Goal: Feedback & Contribution: Leave review/rating

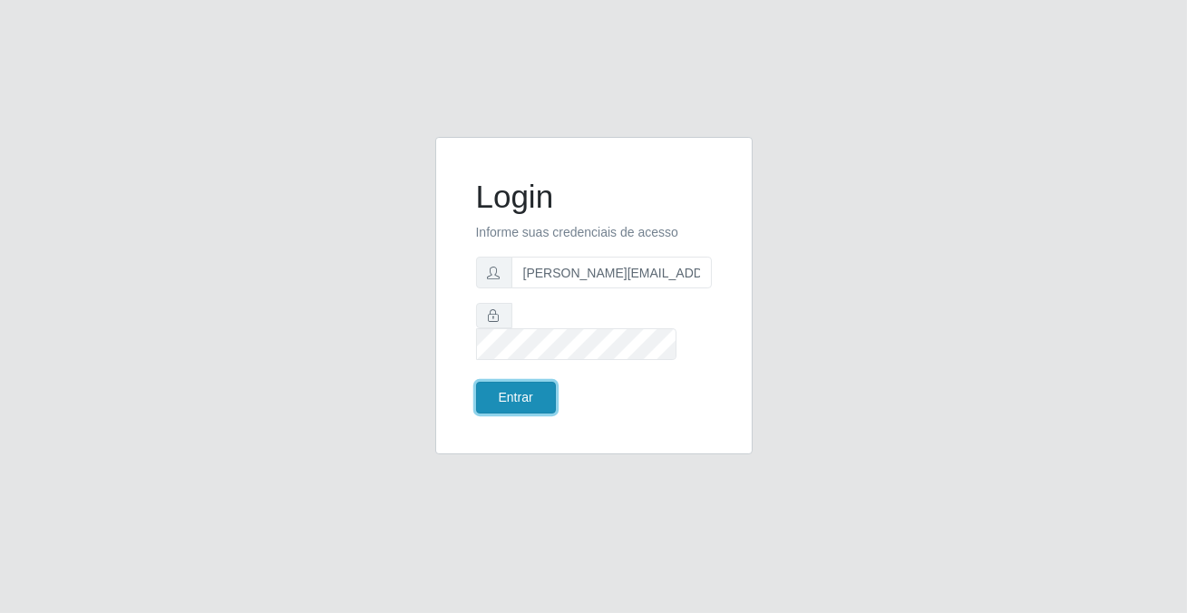
click at [498, 383] on button "Entrar" at bounding box center [516, 398] width 80 height 32
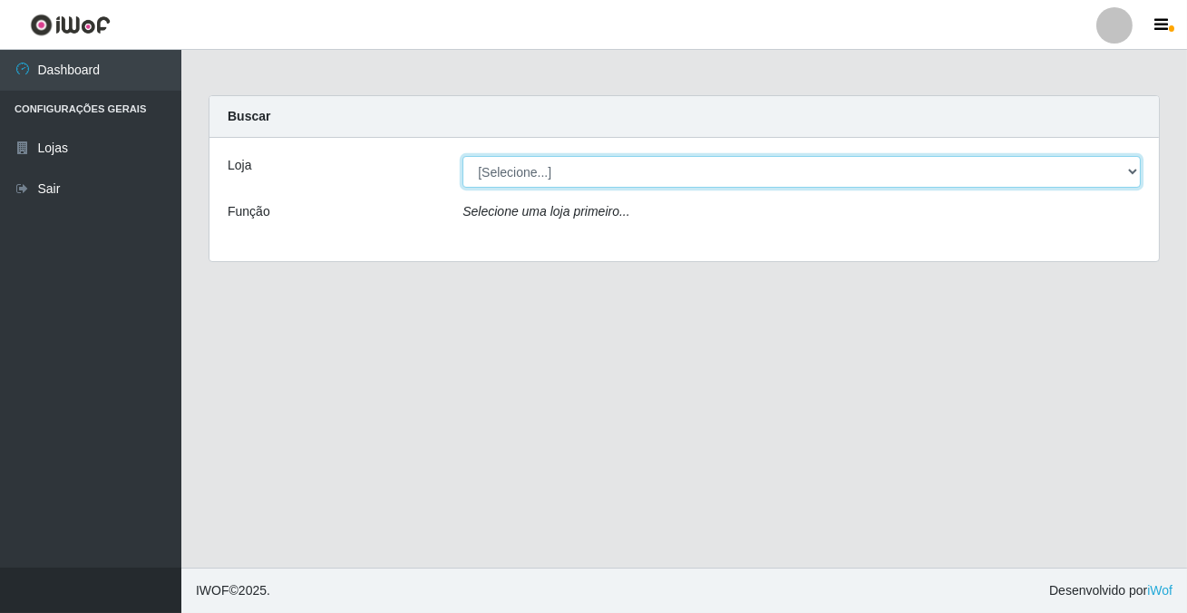
click at [515, 175] on select "[Selecione...] Rede Potiguar 2 - Macaíba" at bounding box center [802, 172] width 678 height 32
select select "101"
click at [463, 156] on select "[Selecione...] Rede Potiguar 2 - Macaíba" at bounding box center [802, 172] width 678 height 32
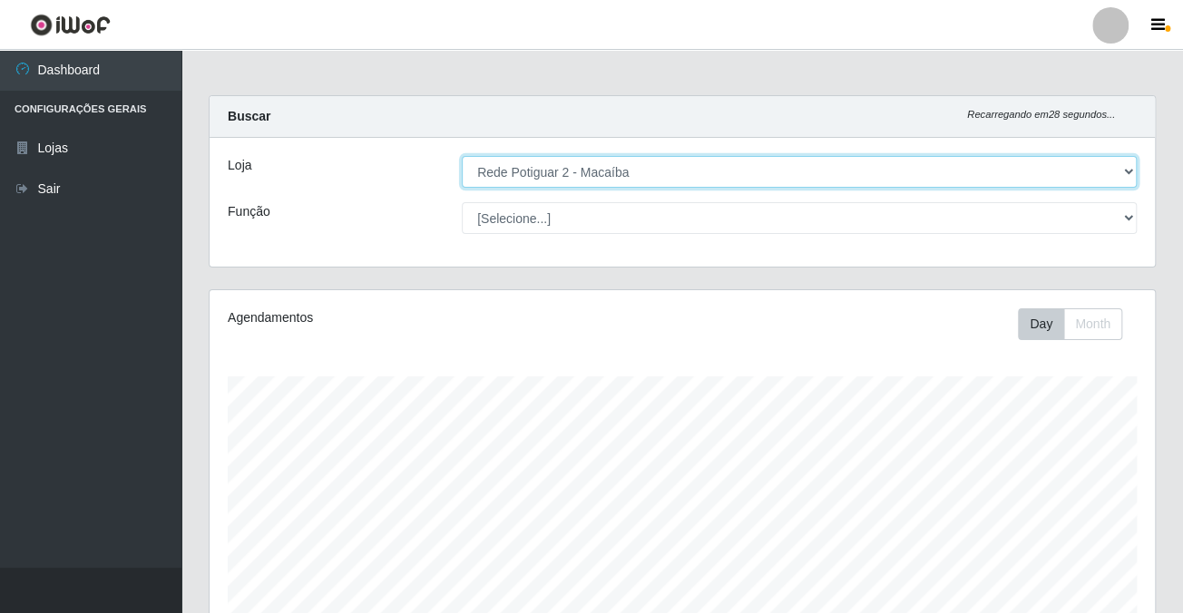
scroll to position [376, 944]
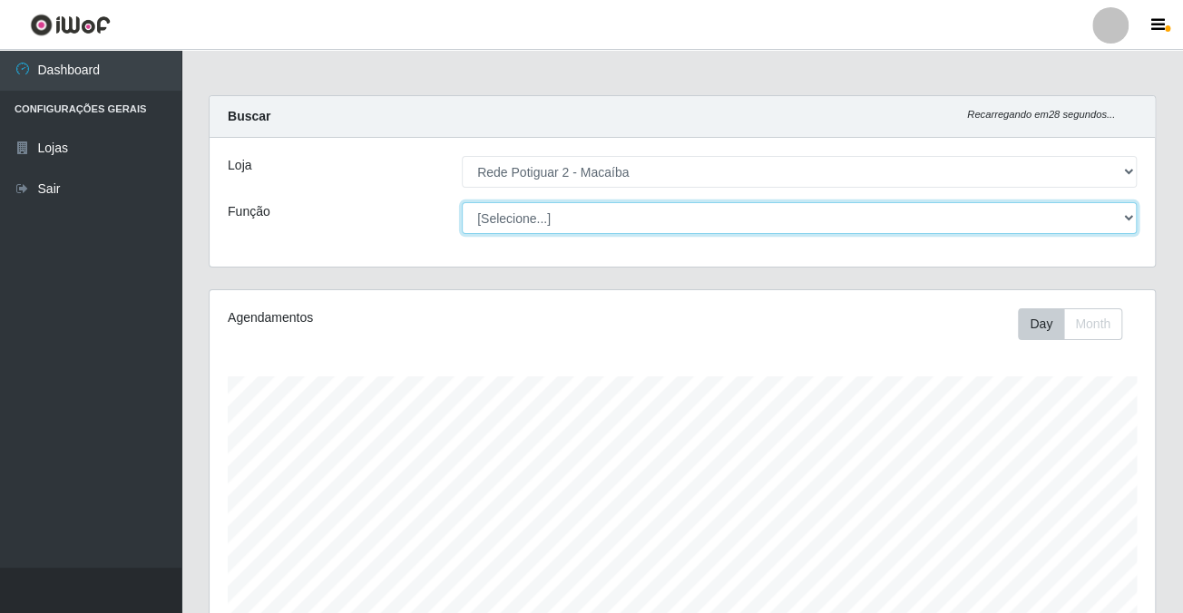
click at [535, 217] on select "[Selecione...] ASG ASG + ASG ++ Auxiliar de Estoque Balconista Embalador Reposi…" at bounding box center [799, 218] width 675 height 32
select select "1"
click at [462, 202] on select "[Selecione...] ASG ASG + ASG ++ Auxiliar de Estoque Balconista Embalador Reposi…" at bounding box center [799, 218] width 675 height 32
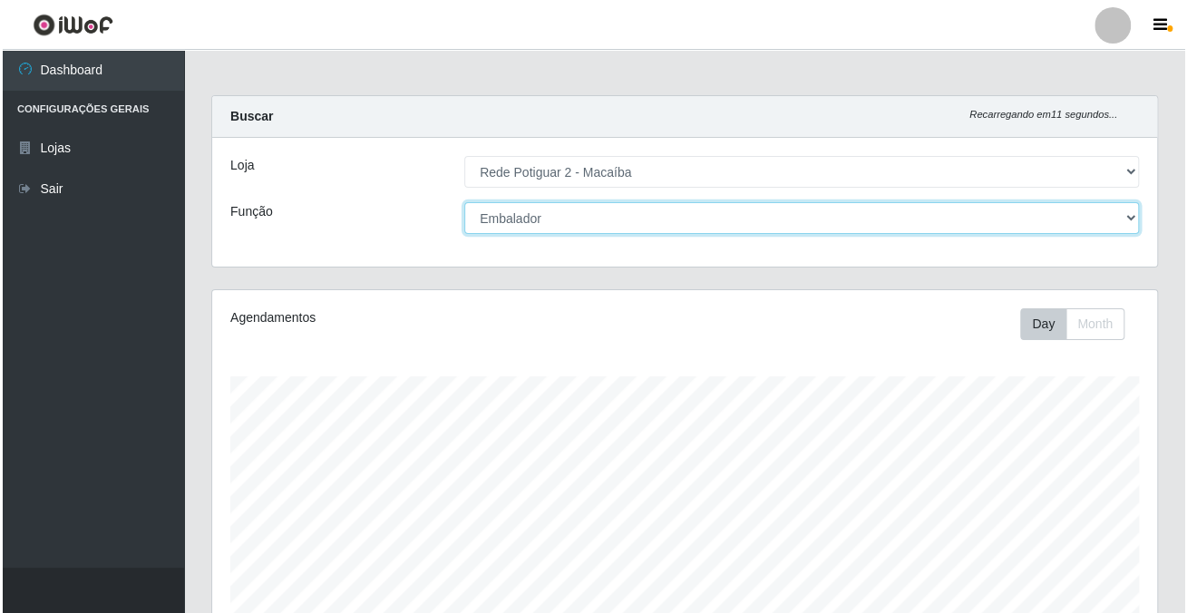
scroll to position [492, 0]
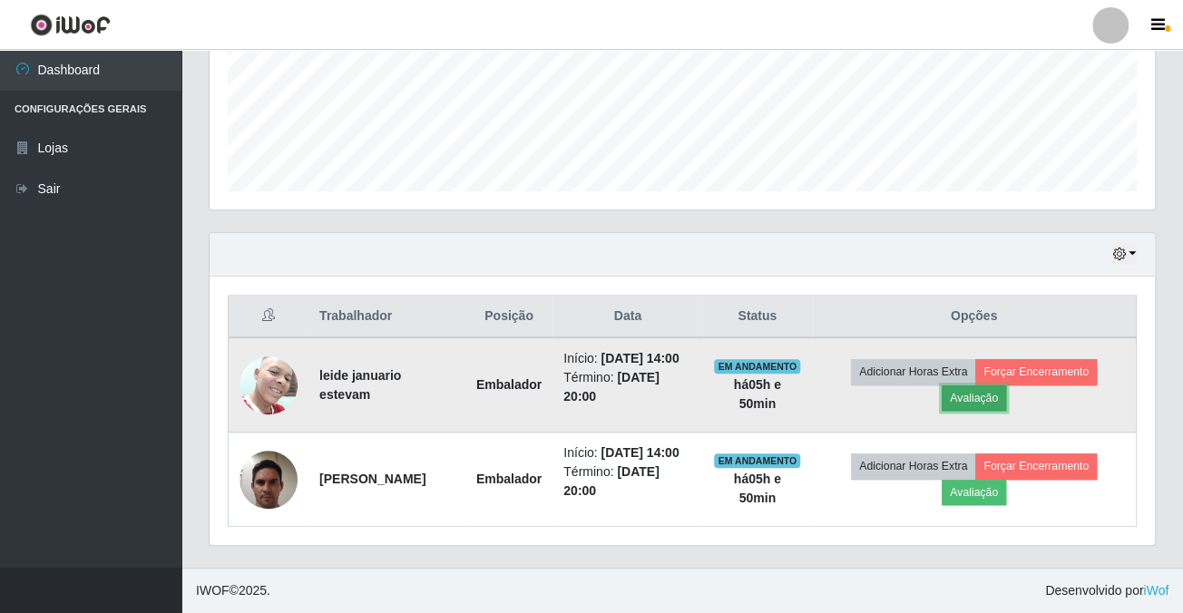
click at [992, 385] on button "Avaliação" at bounding box center [973, 397] width 64 height 25
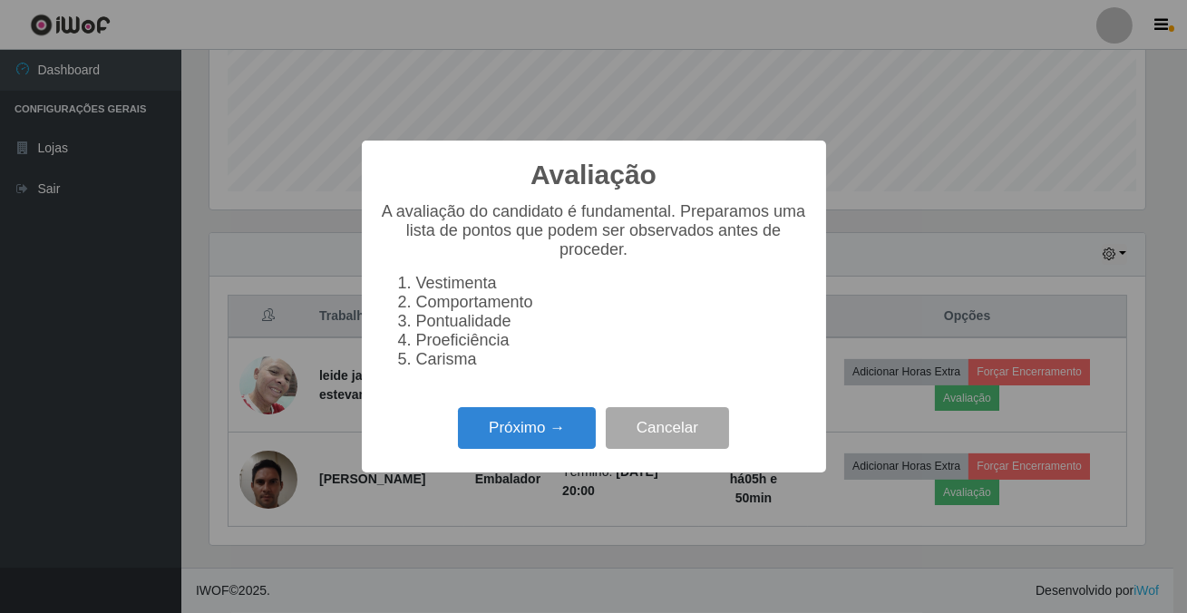
scroll to position [376, 935]
click at [553, 450] on button "Próximo →" at bounding box center [527, 428] width 138 height 43
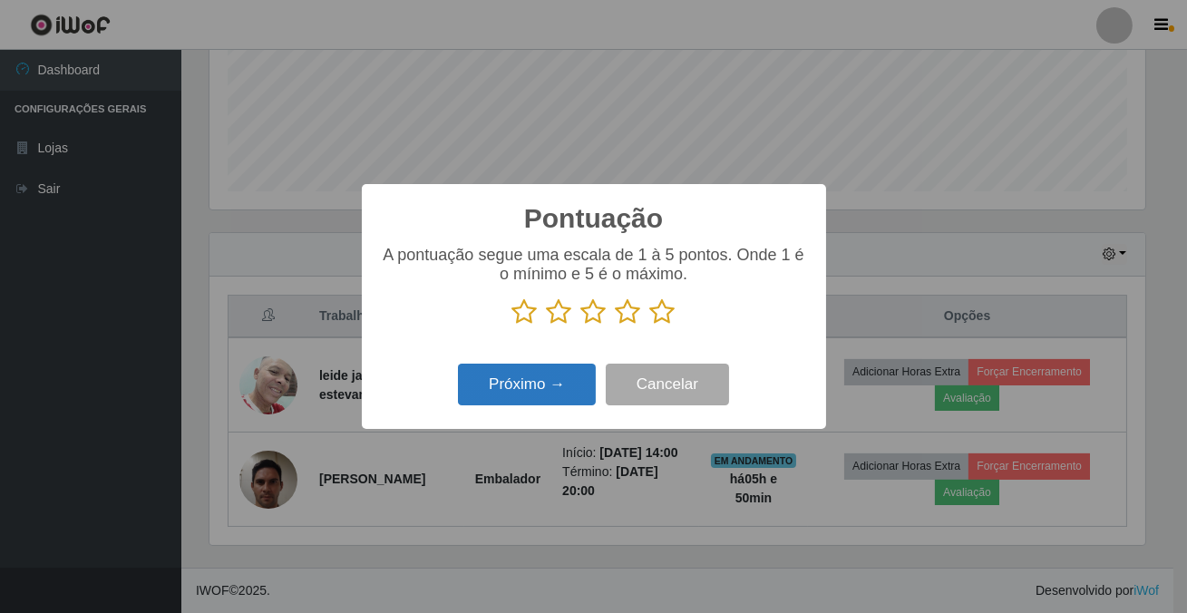
scroll to position [906524, 905964]
click at [657, 311] on icon at bounding box center [662, 311] width 25 height 27
click at [650, 326] on input "radio" at bounding box center [650, 326] width 0 height 0
click at [552, 389] on button "Próximo →" at bounding box center [527, 385] width 138 height 43
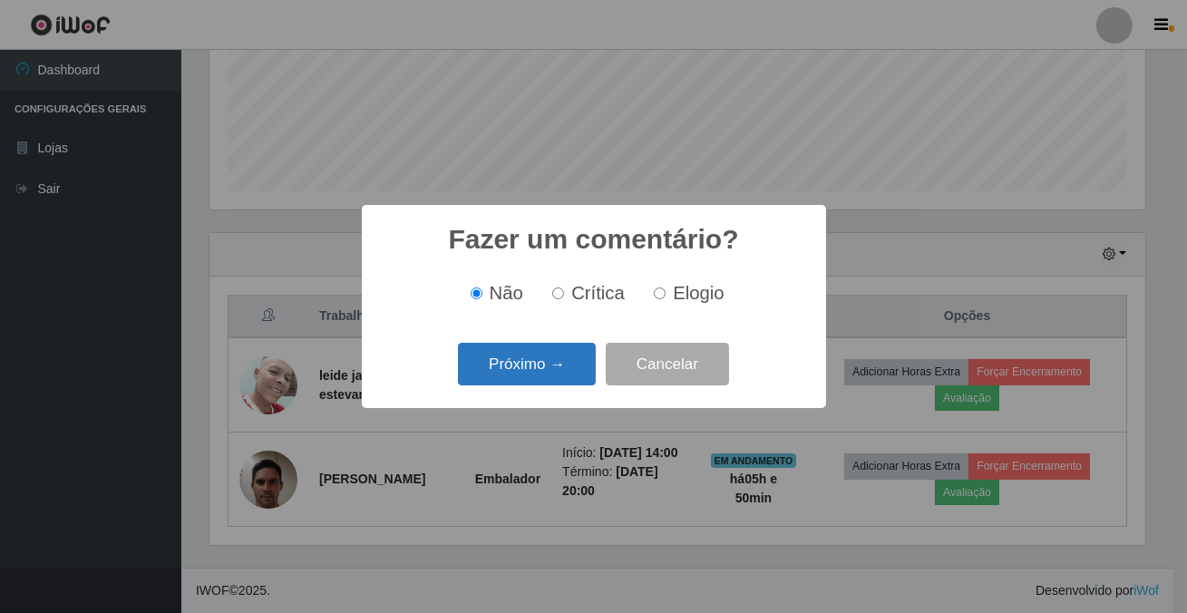
click at [554, 370] on button "Próximo →" at bounding box center [527, 364] width 138 height 43
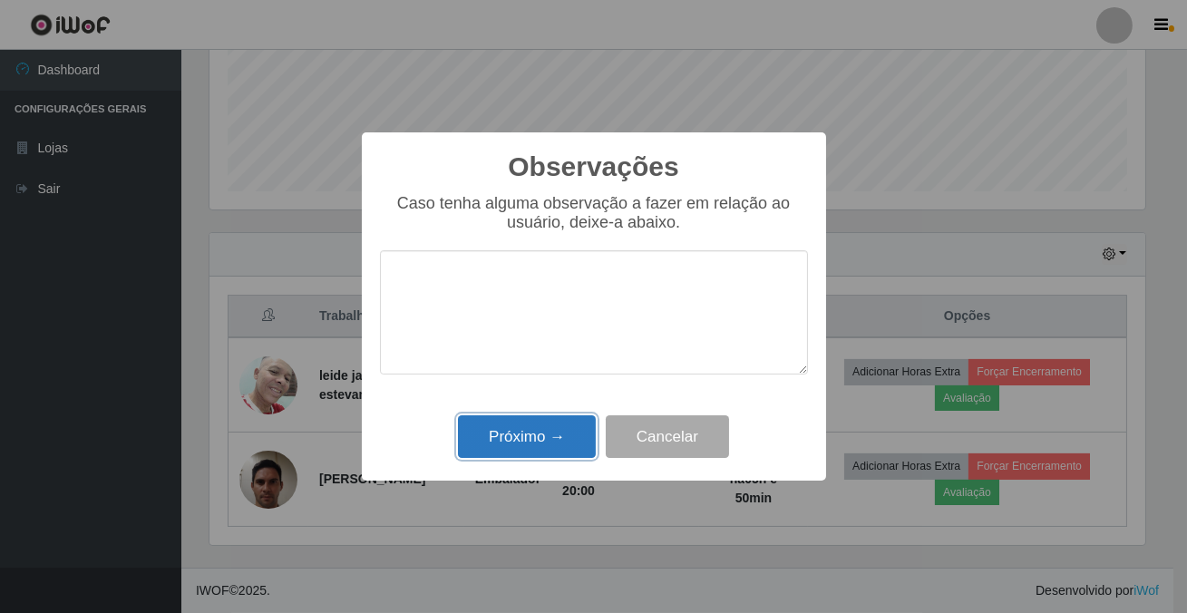
click at [531, 437] on button "Próximo →" at bounding box center [527, 436] width 138 height 43
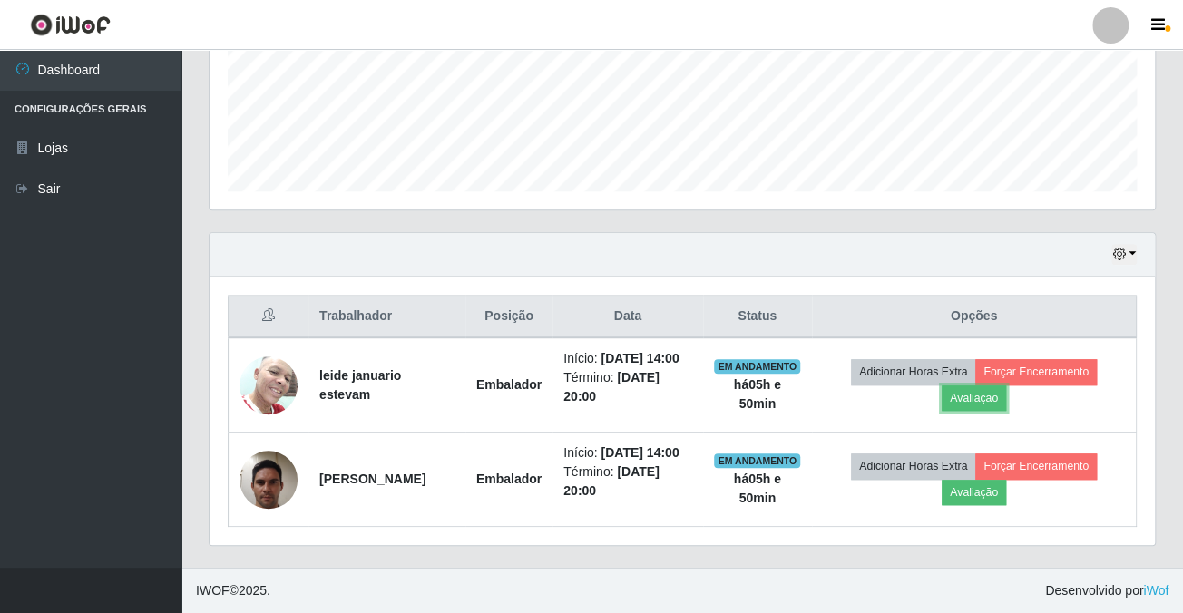
scroll to position [376, 944]
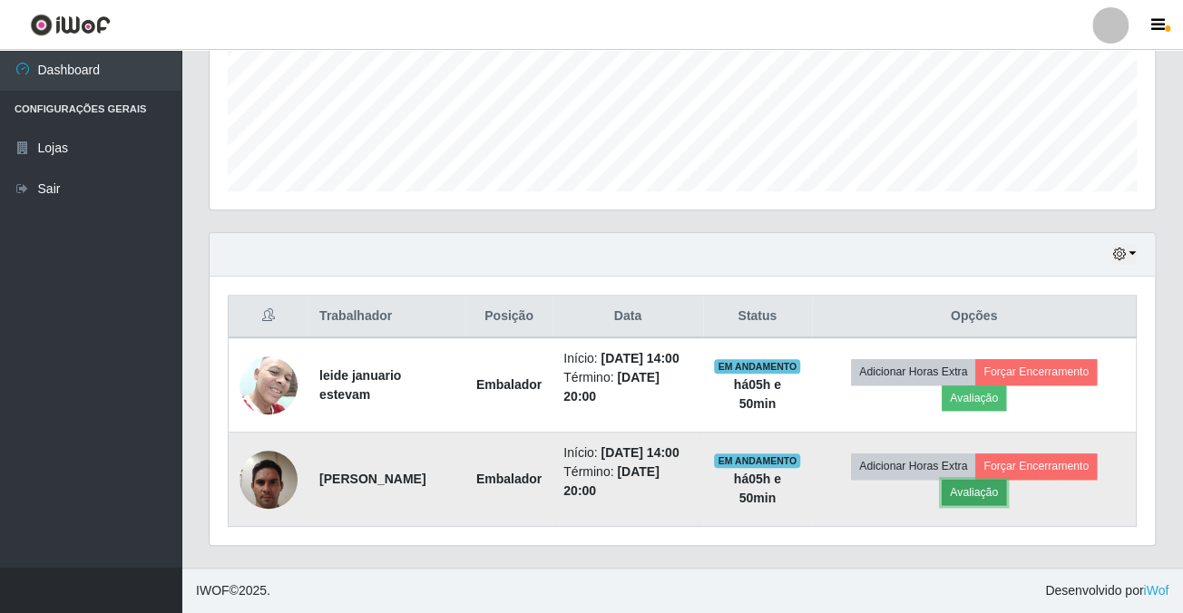
click at [992, 480] on button "Avaliação" at bounding box center [973, 492] width 64 height 25
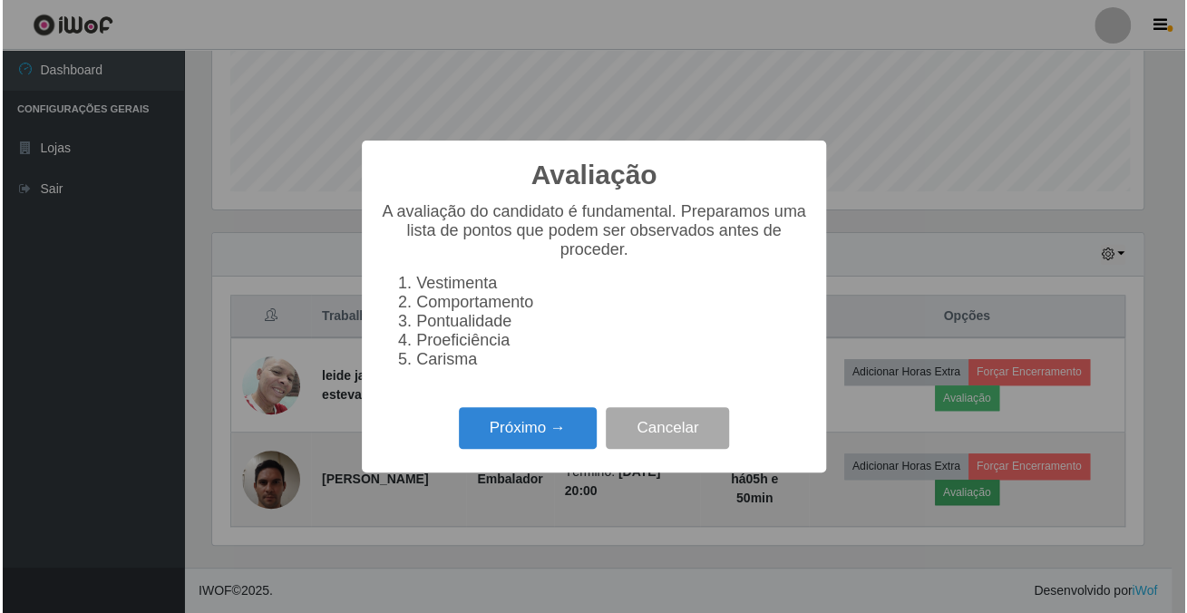
scroll to position [376, 935]
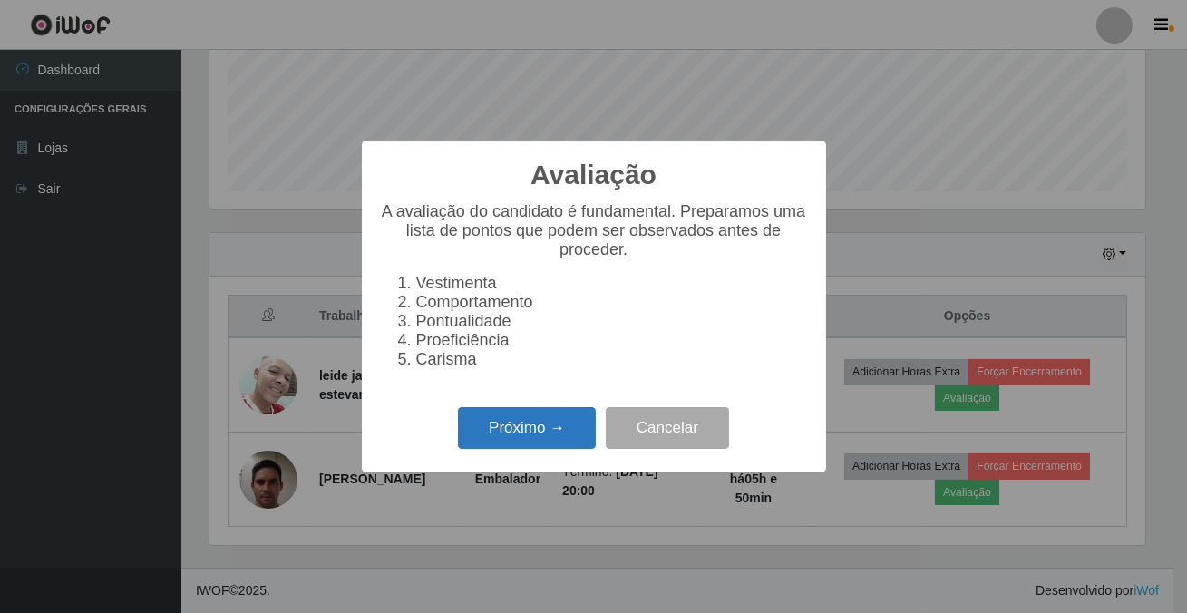
click at [545, 439] on button "Próximo →" at bounding box center [527, 428] width 138 height 43
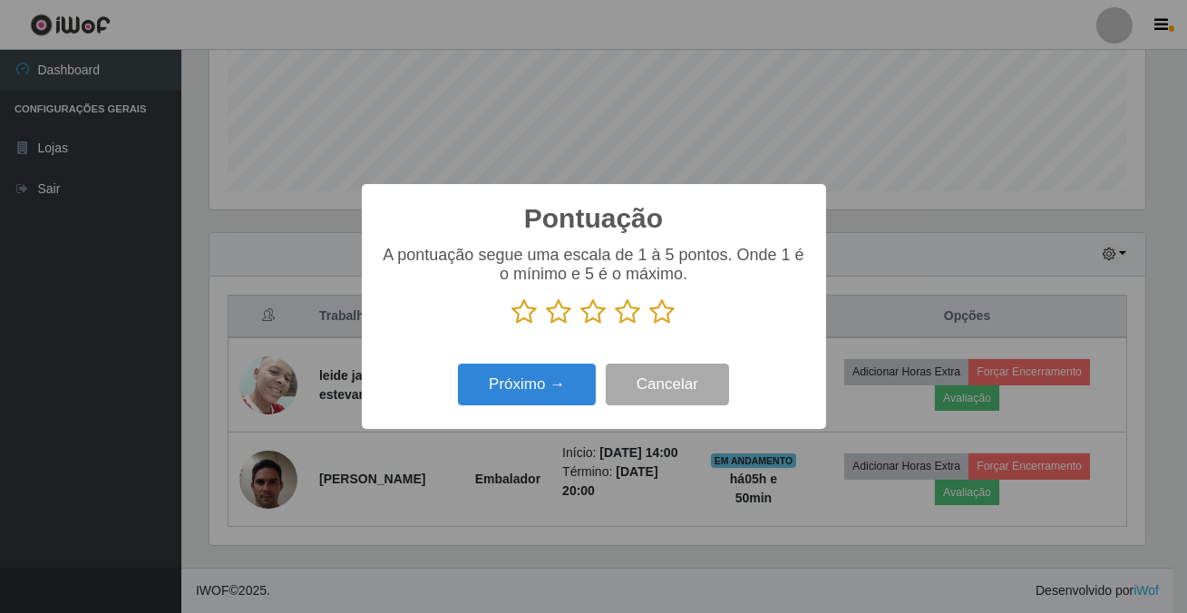
click at [658, 311] on icon at bounding box center [662, 311] width 25 height 27
click at [650, 326] on input "radio" at bounding box center [650, 326] width 0 height 0
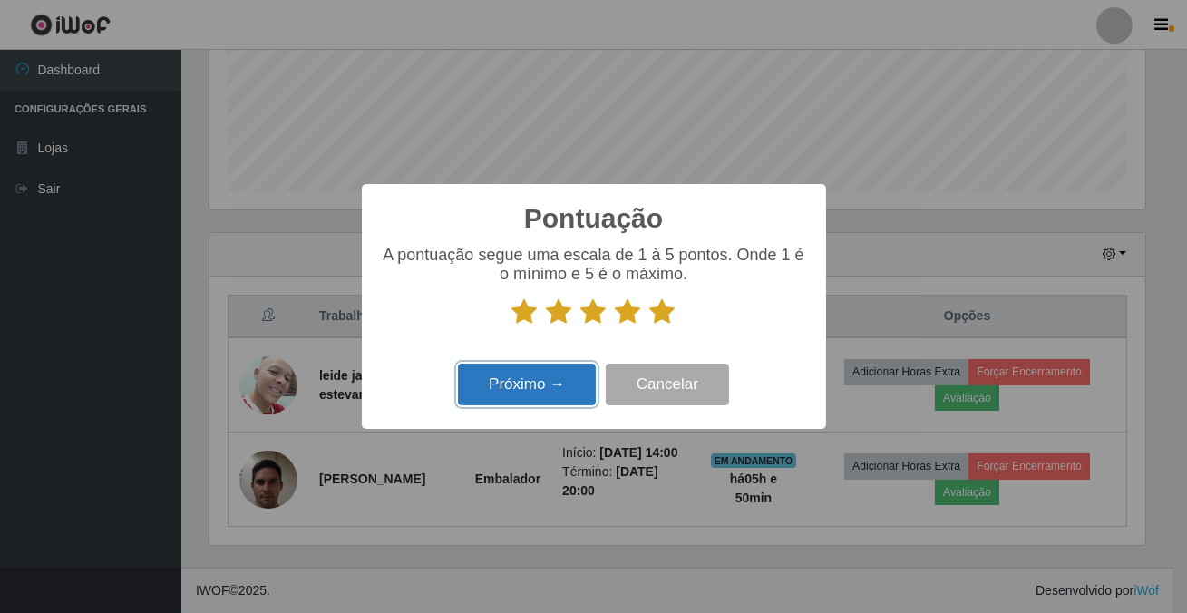
click at [565, 386] on button "Próximo →" at bounding box center [527, 385] width 138 height 43
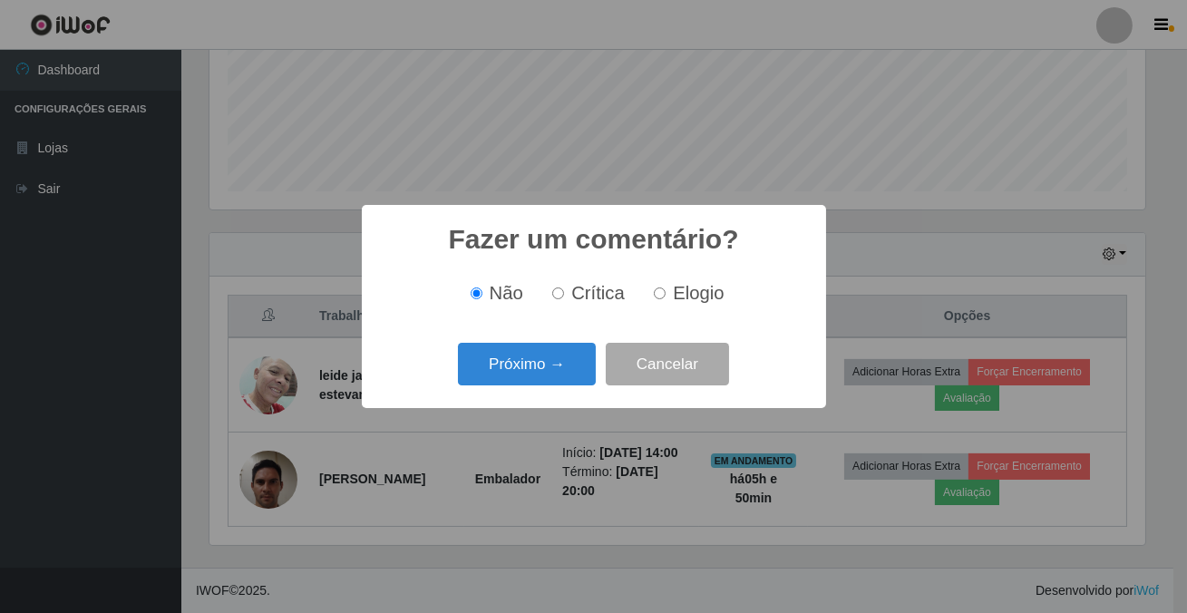
click at [565, 385] on button "Próximo →" at bounding box center [527, 364] width 138 height 43
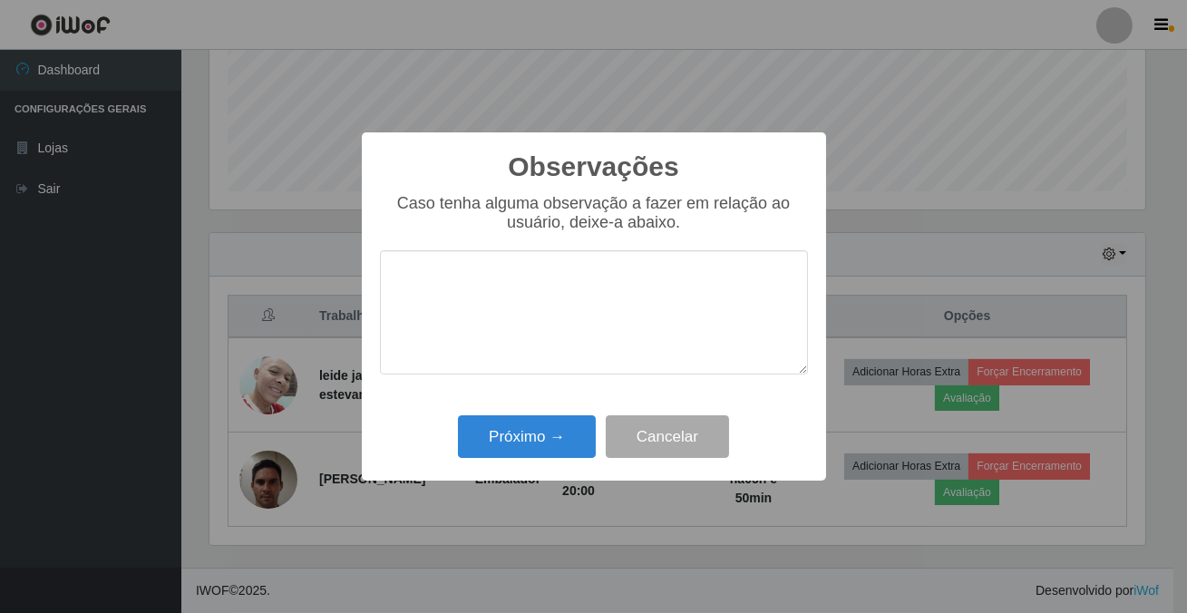
click at [561, 364] on textarea at bounding box center [594, 312] width 428 height 124
click at [563, 440] on button "Próximo →" at bounding box center [527, 436] width 138 height 43
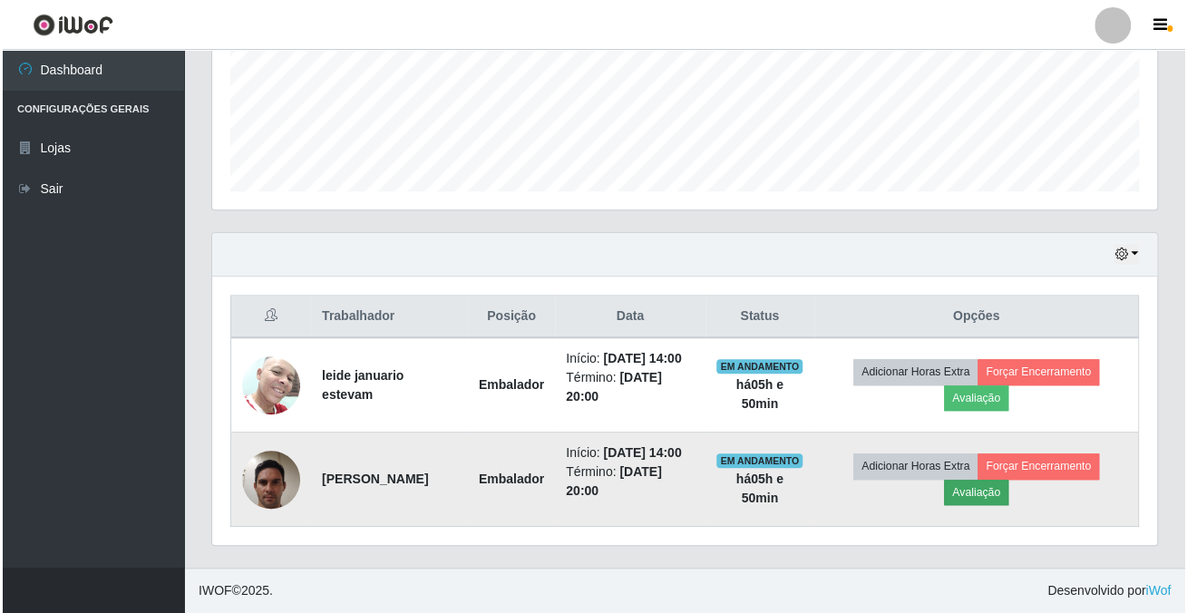
scroll to position [454, 0]
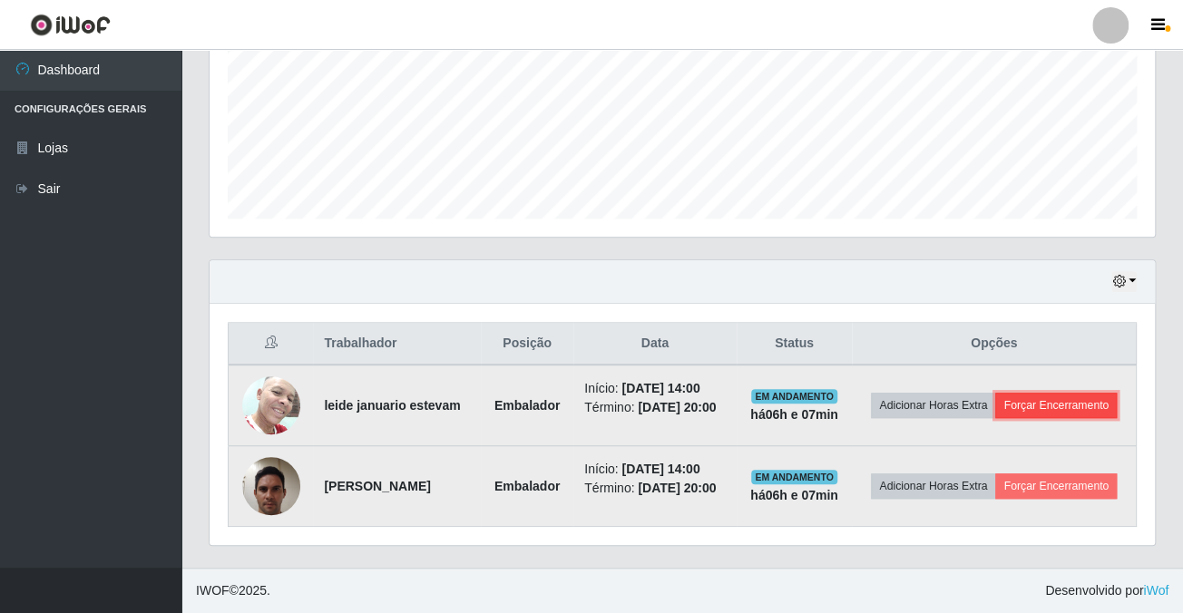
click at [1051, 393] on button "Forçar Encerramento" at bounding box center [1056, 405] width 122 height 25
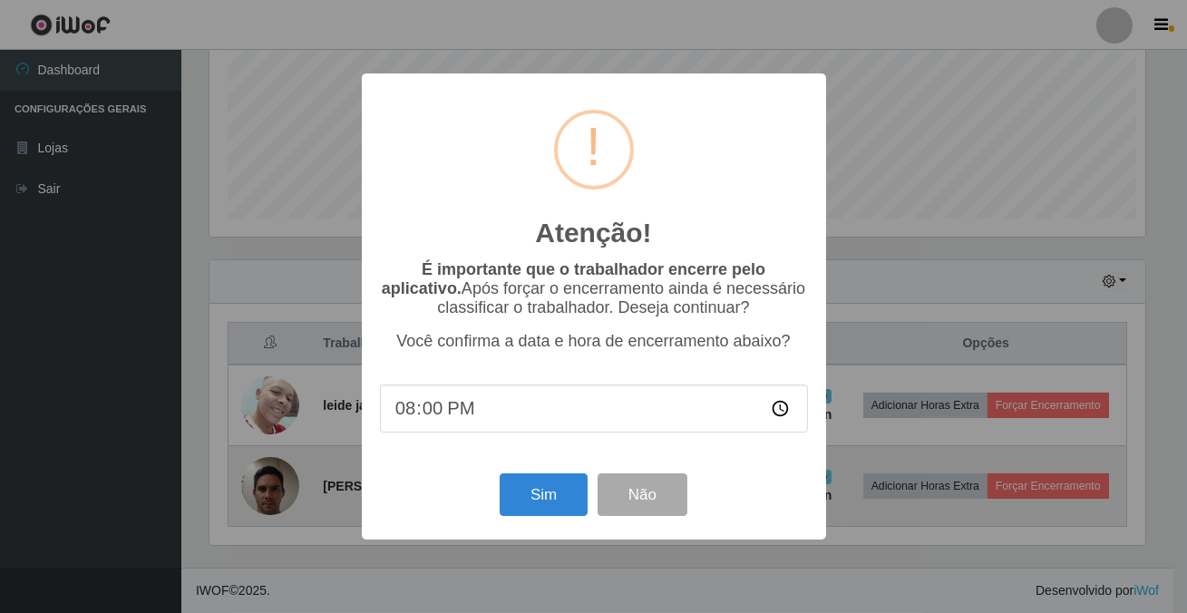
scroll to position [376, 935]
click at [544, 492] on button "Sim" at bounding box center [544, 494] width 88 height 43
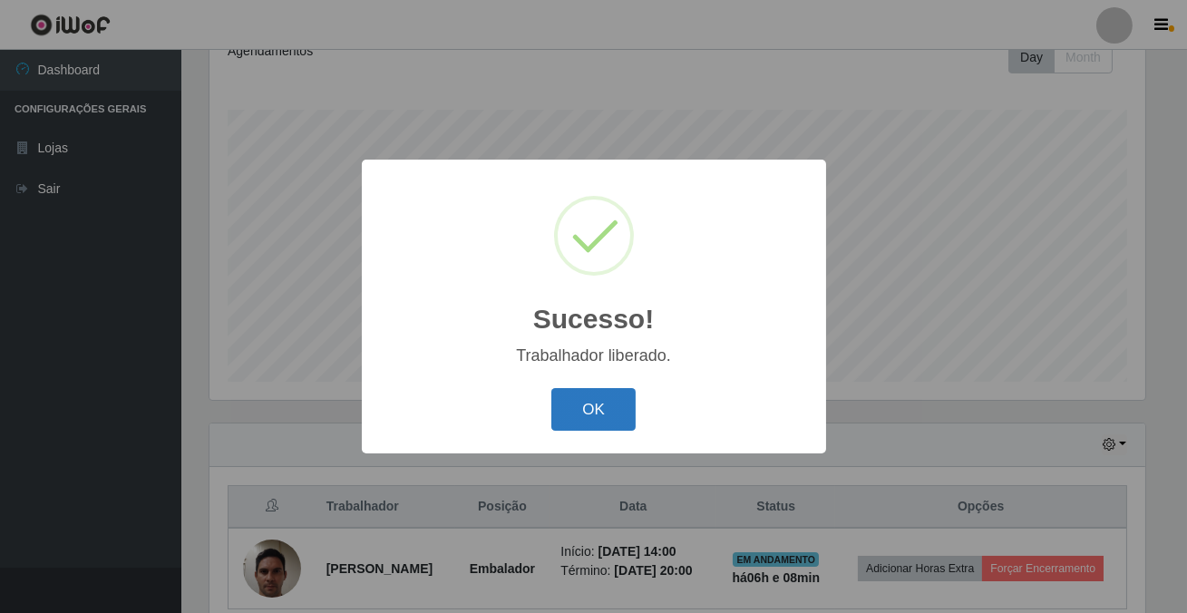
click at [614, 408] on button "OK" at bounding box center [593, 409] width 84 height 43
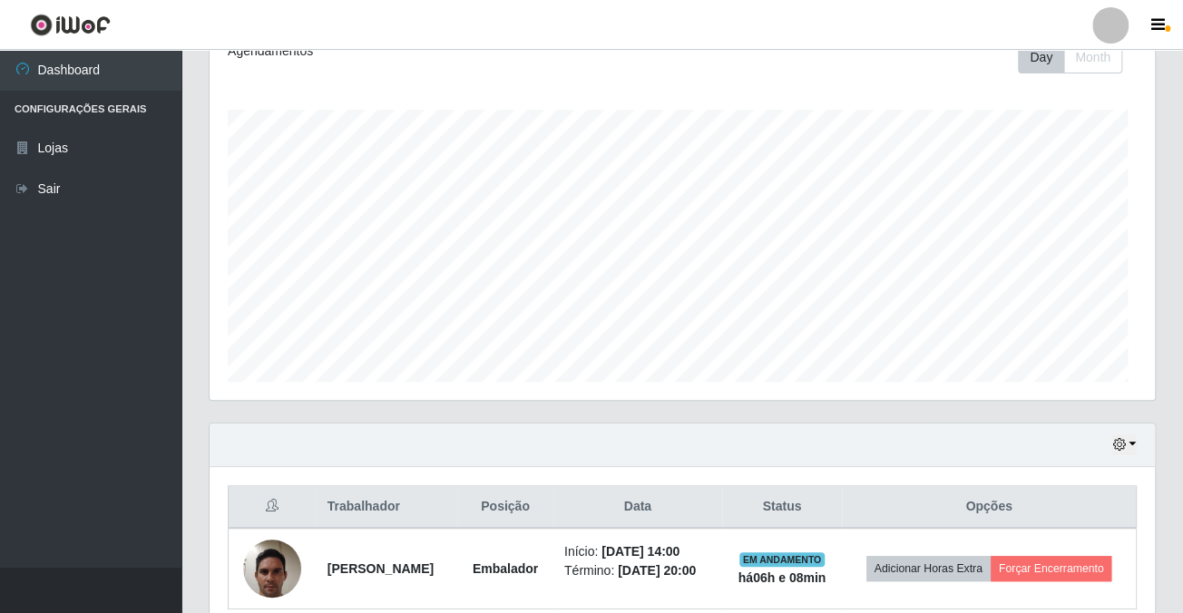
scroll to position [376, 944]
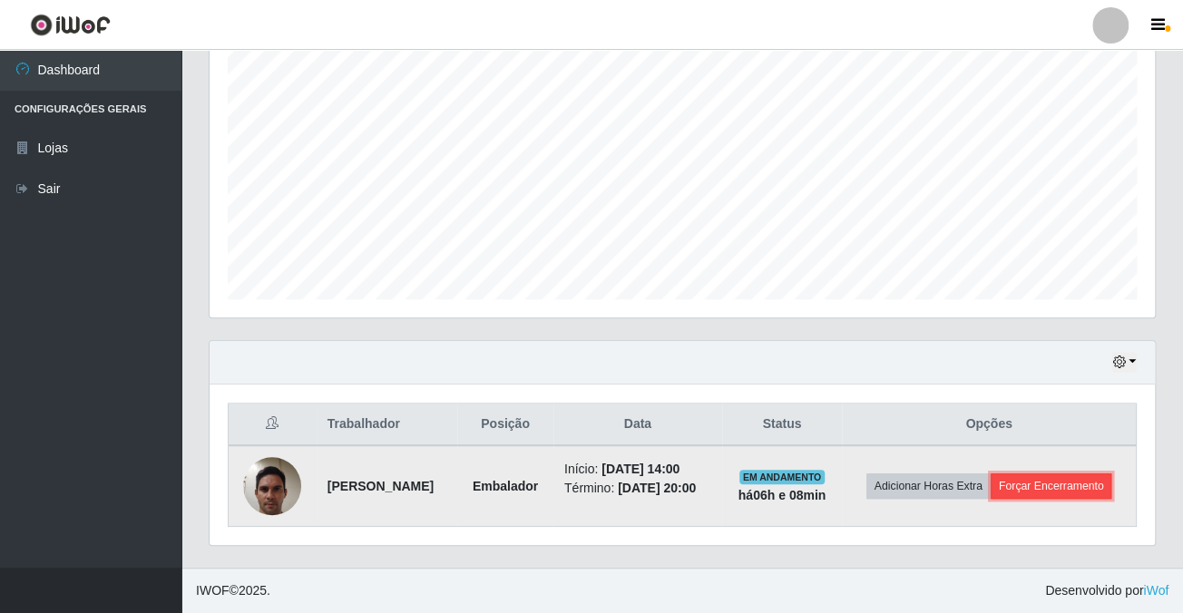
click at [1048, 499] on button "Forçar Encerramento" at bounding box center [1051, 485] width 122 height 25
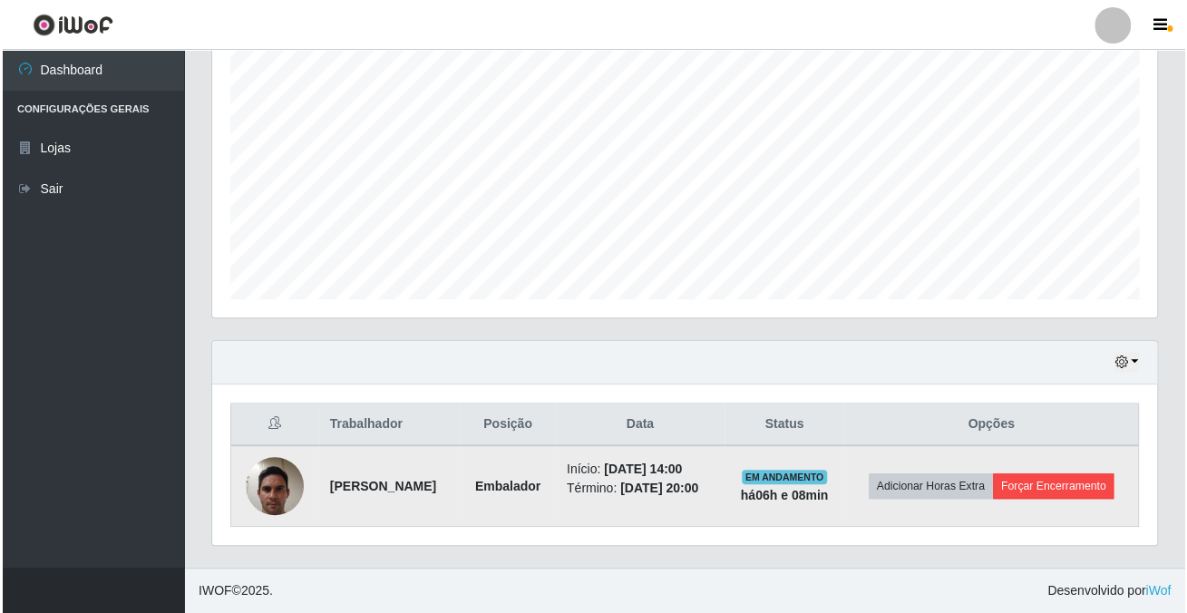
scroll to position [376, 935]
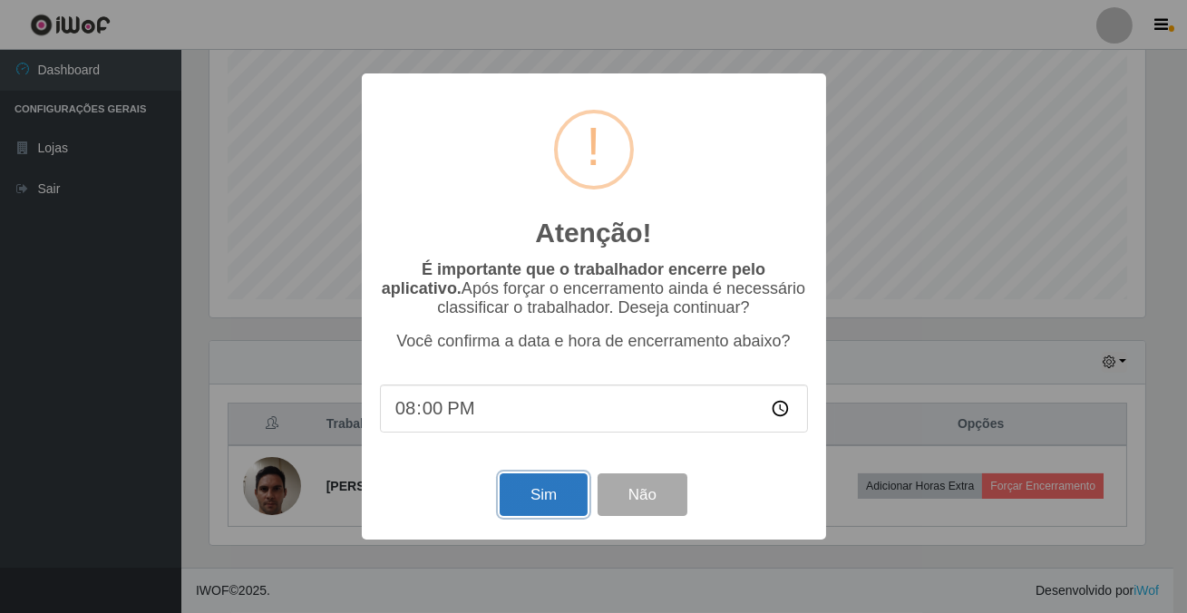
click at [581, 504] on button "Sim" at bounding box center [544, 494] width 88 height 43
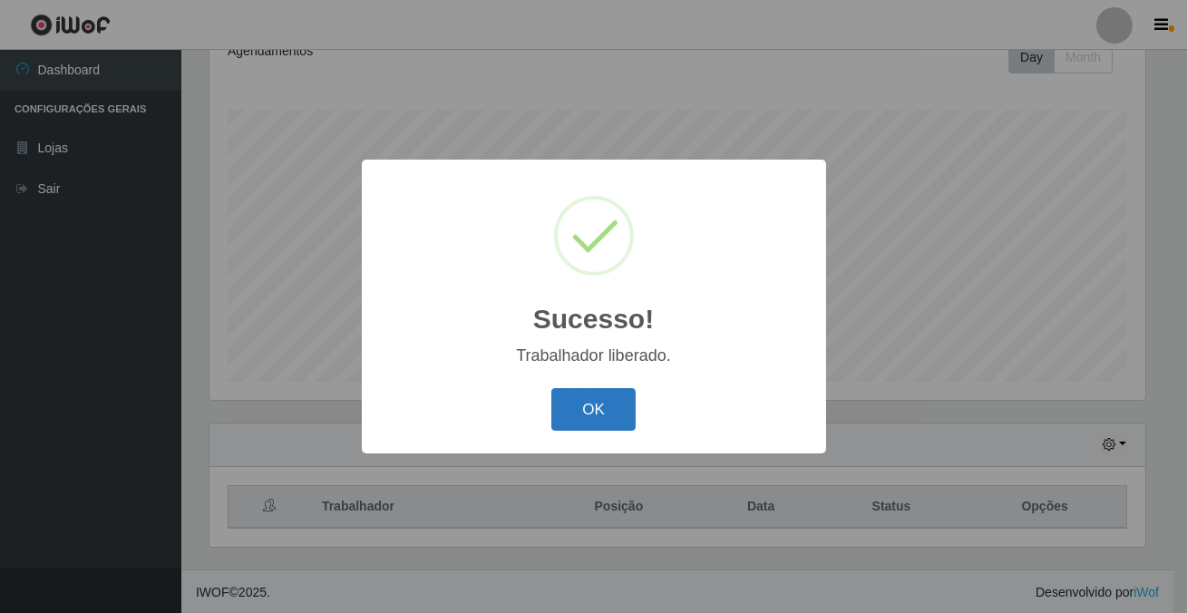
click at [597, 424] on button "OK" at bounding box center [593, 409] width 84 height 43
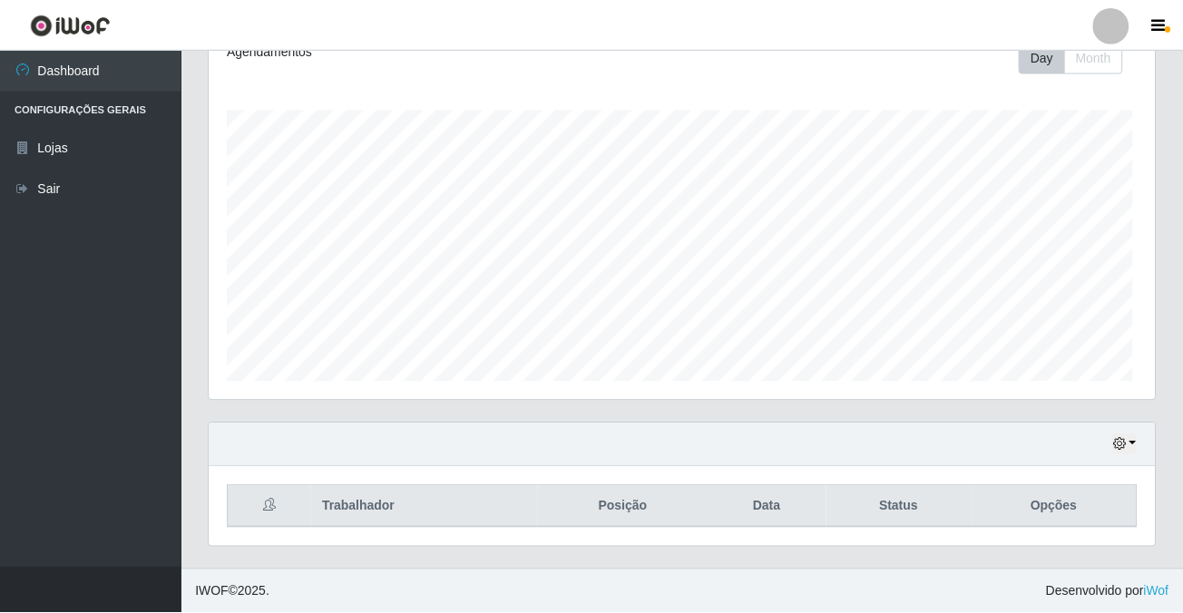
scroll to position [376, 944]
